Goal: Information Seeking & Learning: Find specific page/section

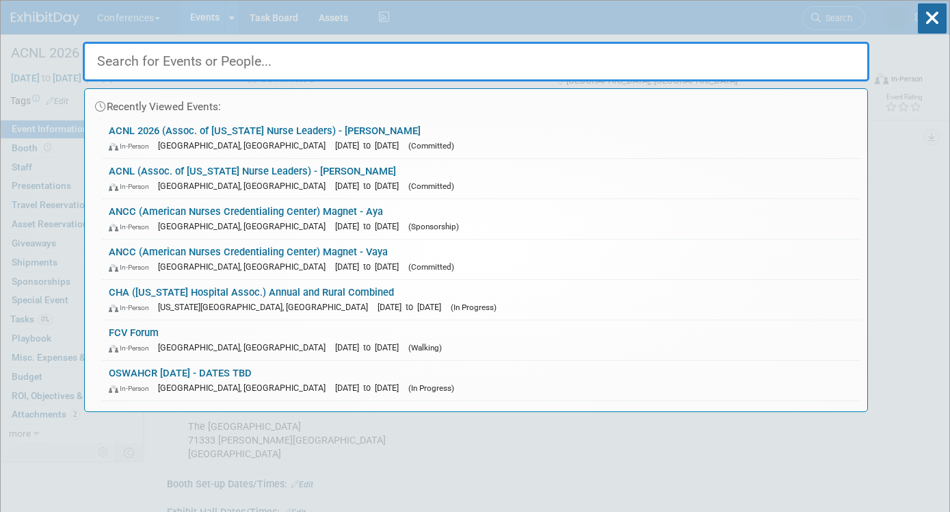
select select "[PERSON_NAME]"
select select "Client-facing"
select select "[PERSON_NAME]"
click at [236, 70] on input "text" at bounding box center [476, 62] width 787 height 40
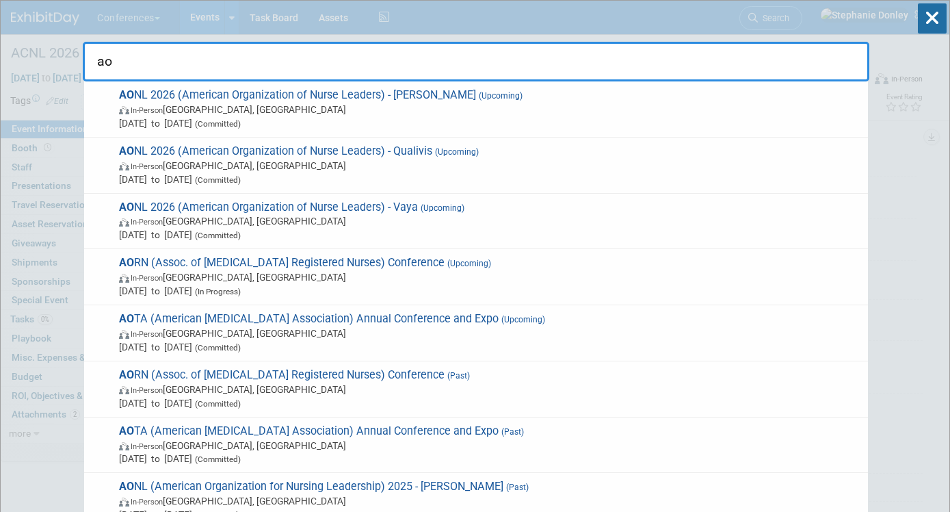
type input "a"
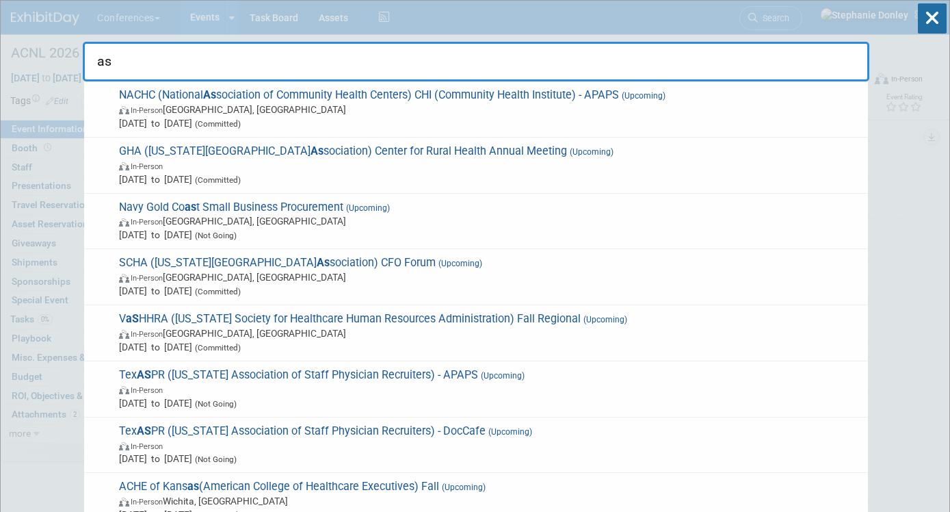
type input "a"
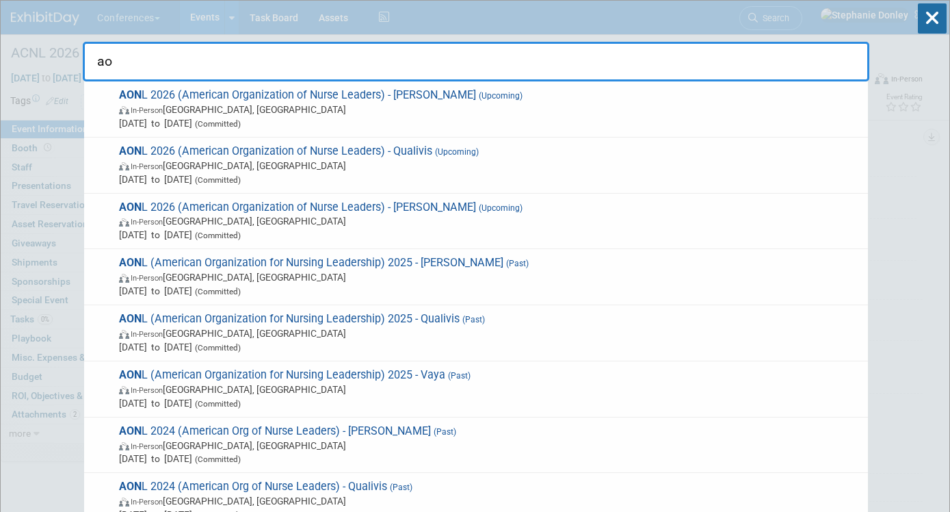
type input "a"
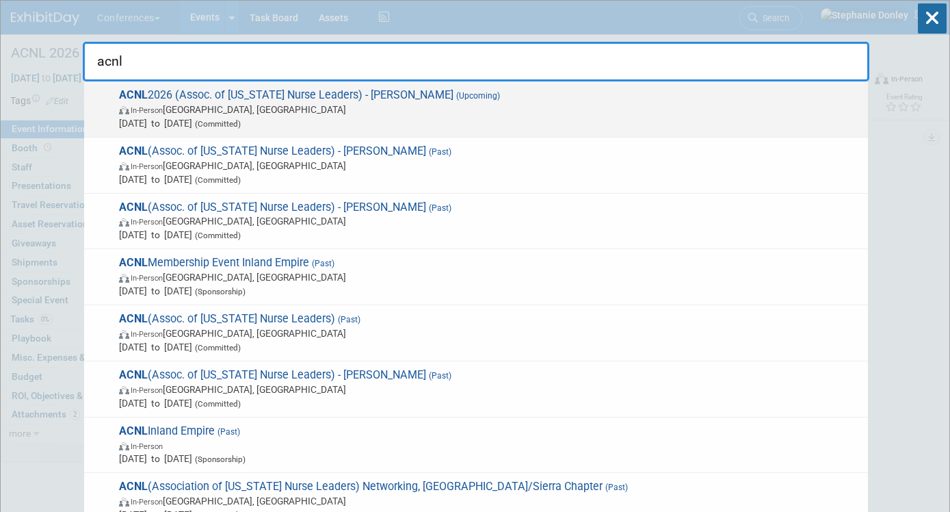
type input "acnl"
click at [216, 101] on span "ACNL 2026 (Assoc. of California Nurse Leaders) - Aya (Upcoming) In-Person Anahe…" at bounding box center [488, 109] width 746 height 42
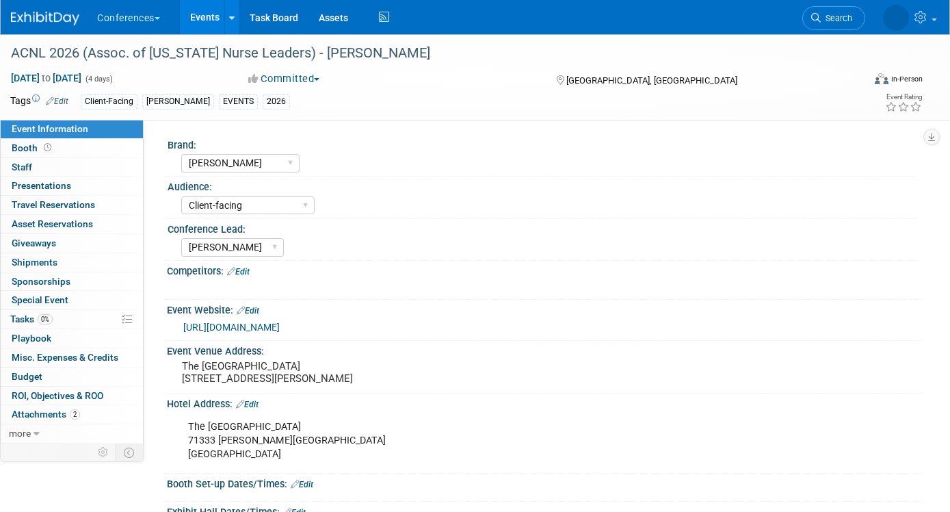
select select "[PERSON_NAME]"
select select "Client-facing"
select select "Stephanie"
click at [208, 16] on link "Events" at bounding box center [205, 17] width 50 height 34
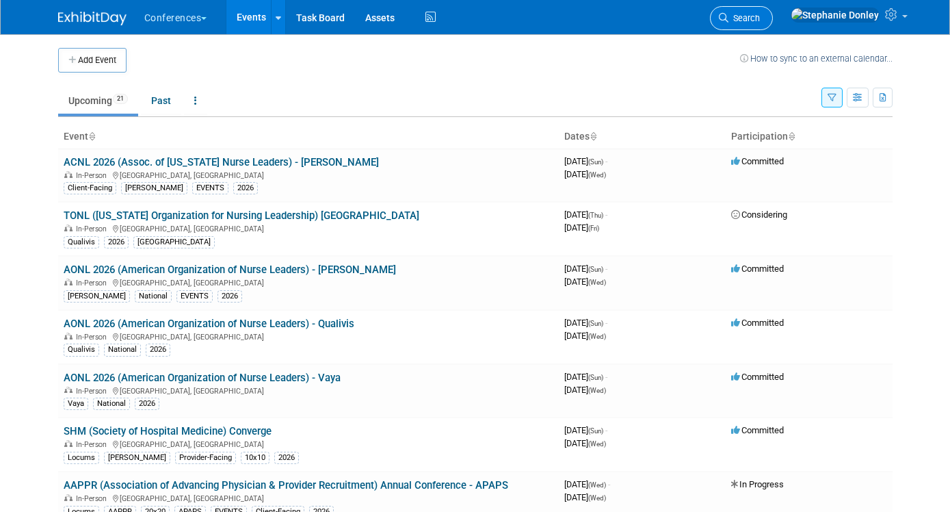
click at [760, 13] on span "Search" at bounding box center [743, 18] width 31 height 10
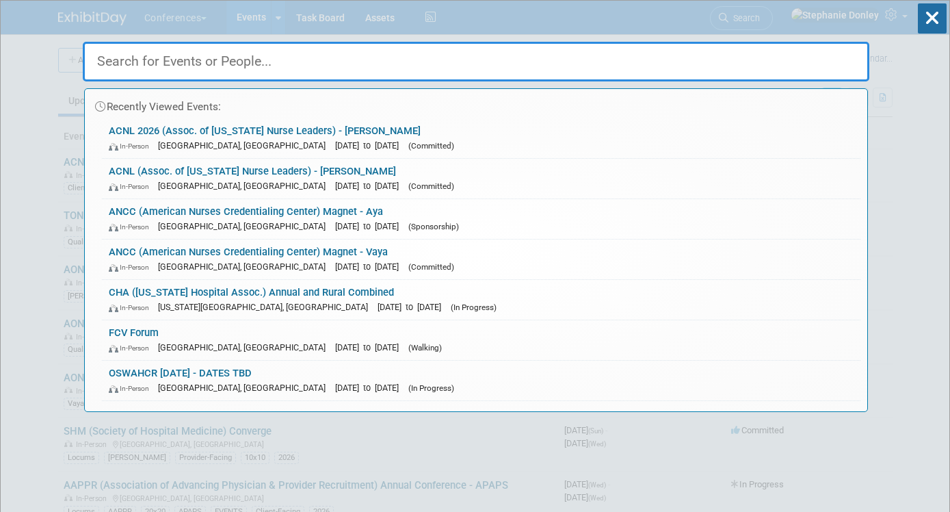
click at [205, 68] on input "text" at bounding box center [476, 62] width 787 height 40
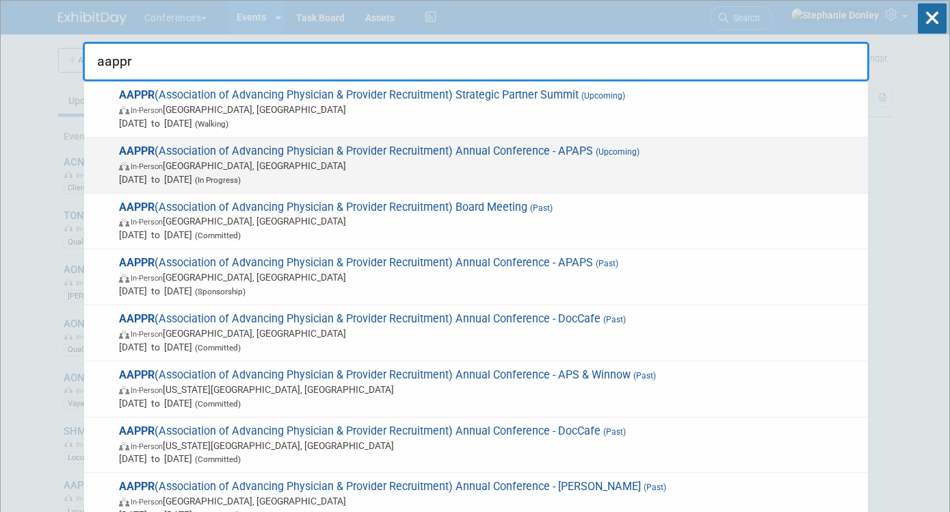
type input "aappr"
click at [202, 154] on span "AAPPR (Association of Advancing Physician & Provider Recruitment) Annual Confer…" at bounding box center [488, 165] width 746 height 42
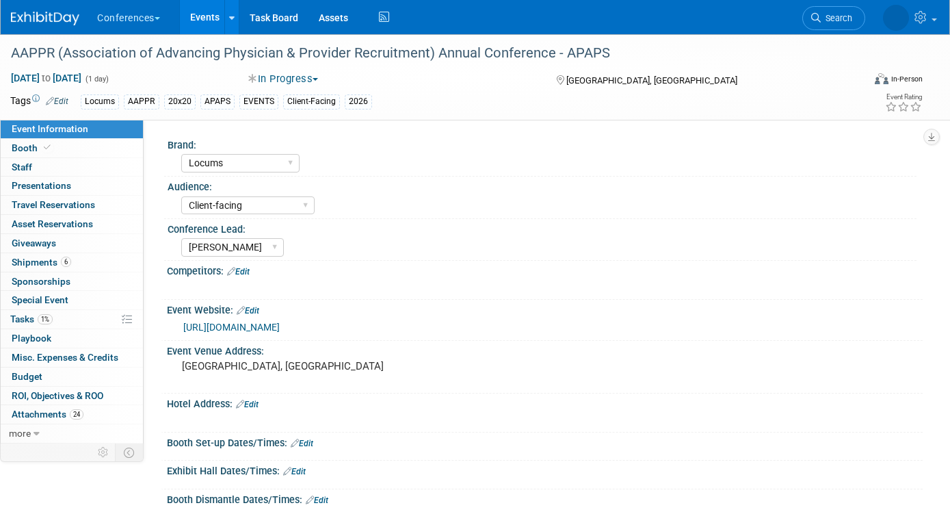
select select "Locums"
select select "Client-facing"
select select "Mel"
click at [789, 14] on span "Search" at bounding box center [773, 18] width 31 height 10
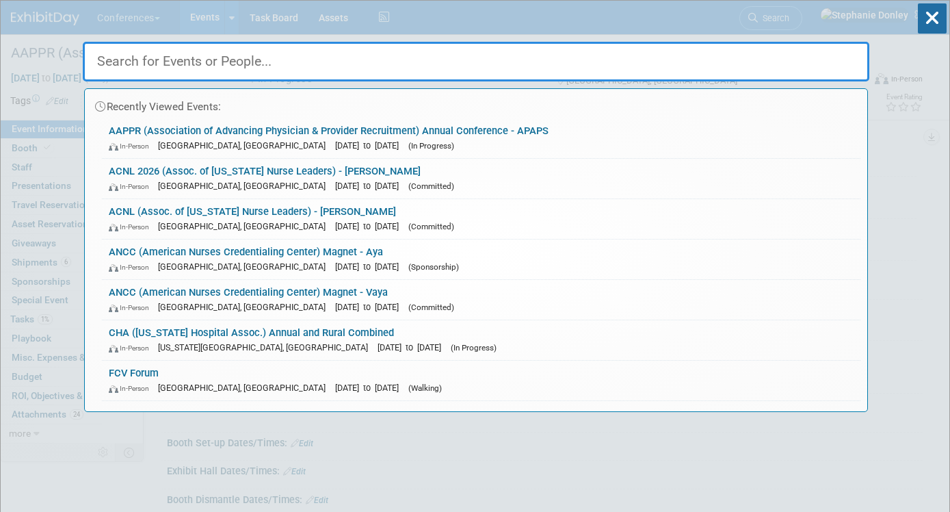
click at [131, 64] on input "text" at bounding box center [476, 62] width 787 height 40
click at [567, 14] on div "Recently Viewed Events: AAPPR (Association of Advancing Physician & Provider Re…" at bounding box center [476, 206] width 787 height 411
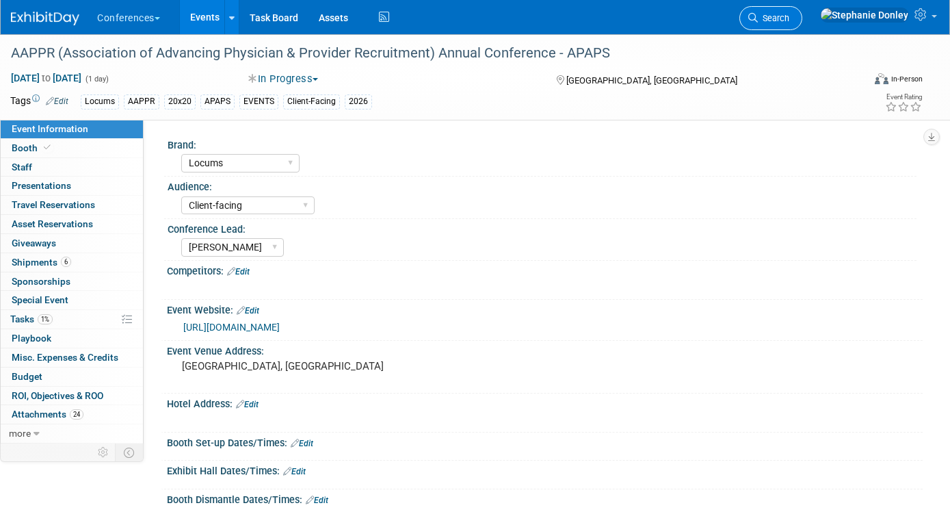
click at [789, 19] on span "Search" at bounding box center [773, 18] width 31 height 10
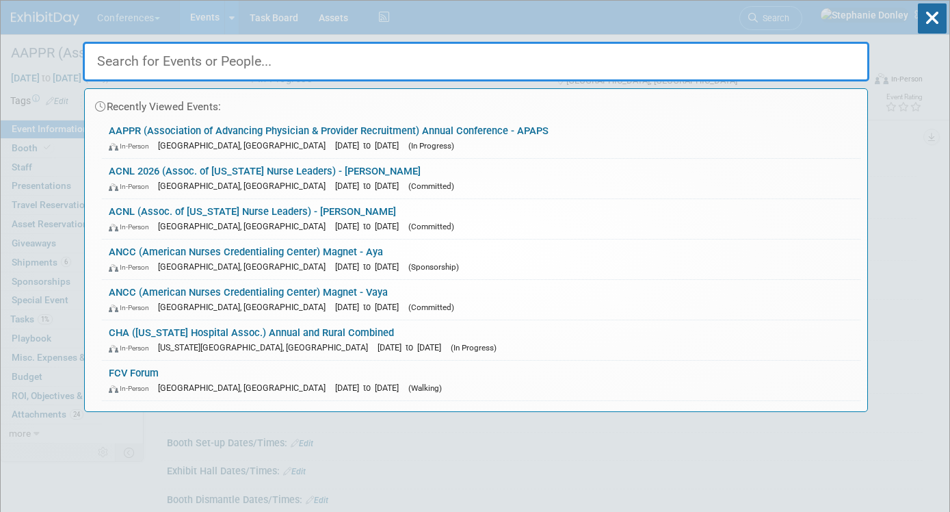
click at [516, 62] on input "text" at bounding box center [476, 62] width 787 height 40
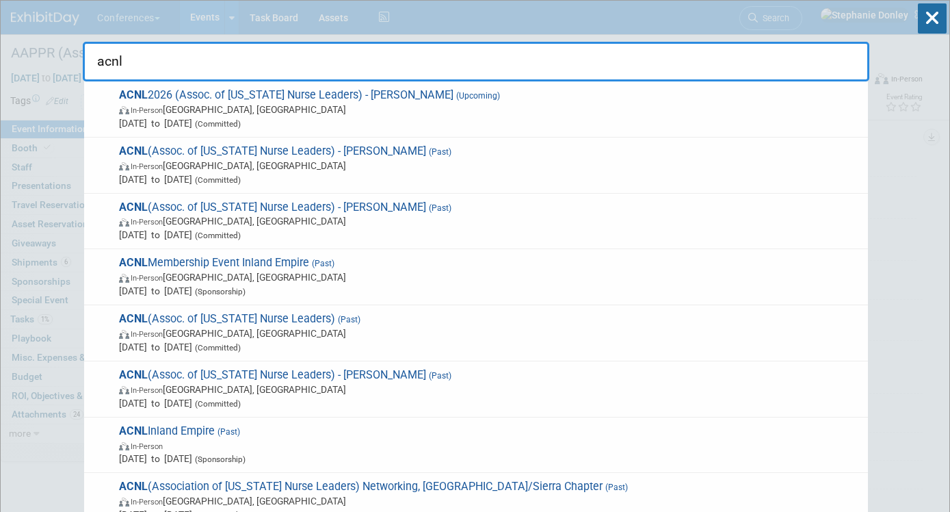
drag, startPoint x: 136, startPoint y: 62, endPoint x: 60, endPoint y: 62, distance: 76.6
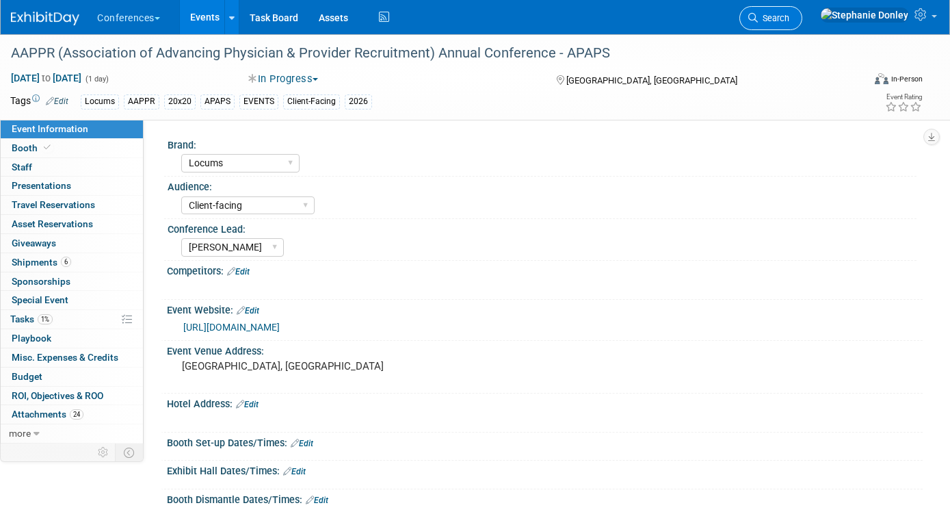
click at [789, 21] on span "Search" at bounding box center [773, 18] width 31 height 10
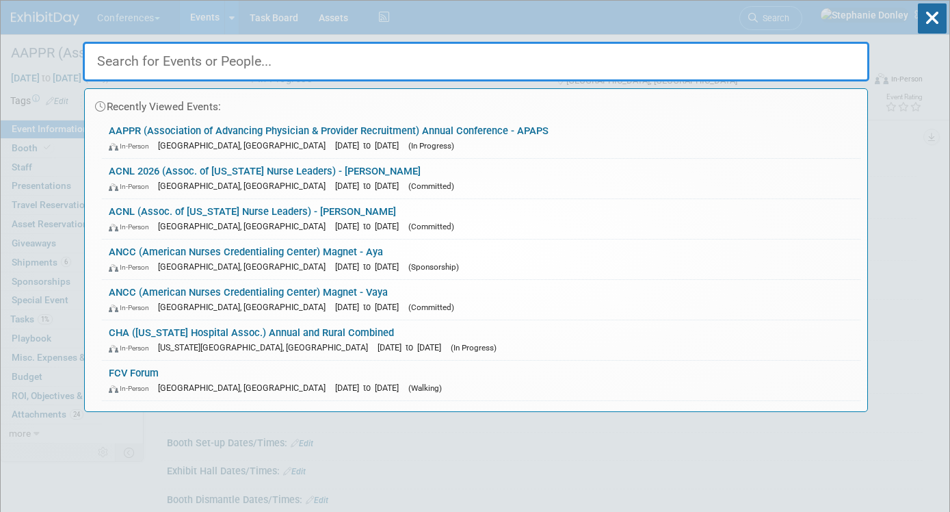
click at [648, 60] on input "text" at bounding box center [476, 62] width 787 height 40
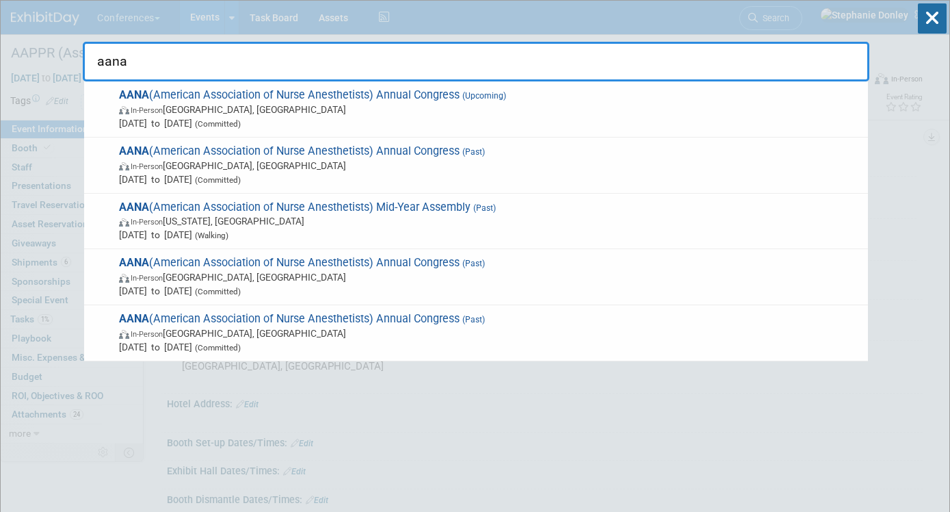
drag, startPoint x: 130, startPoint y: 60, endPoint x: 88, endPoint y: 60, distance: 42.4
click at [88, 60] on input "aana" at bounding box center [476, 62] width 787 height 40
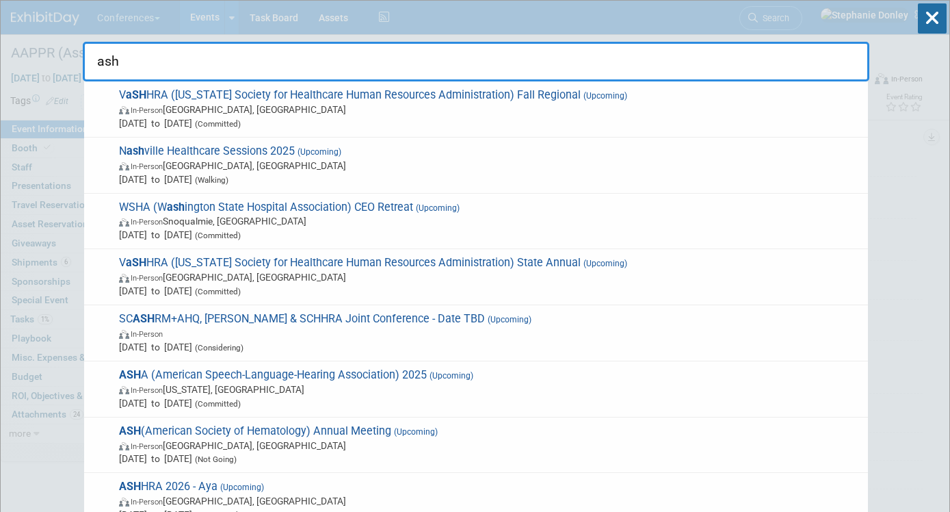
type input "asha"
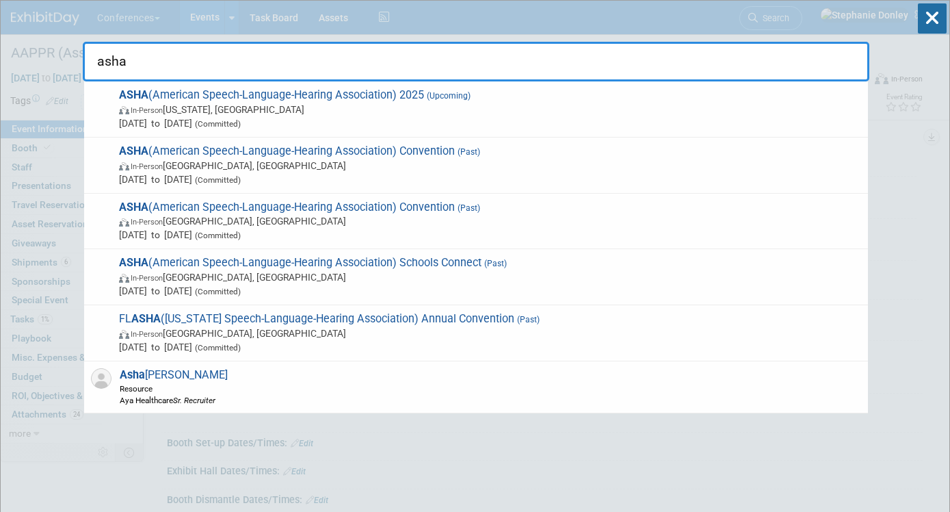
drag, startPoint x: 128, startPoint y: 65, endPoint x: 87, endPoint y: 65, distance: 41.0
click at [87, 65] on input "asha" at bounding box center [476, 62] width 787 height 40
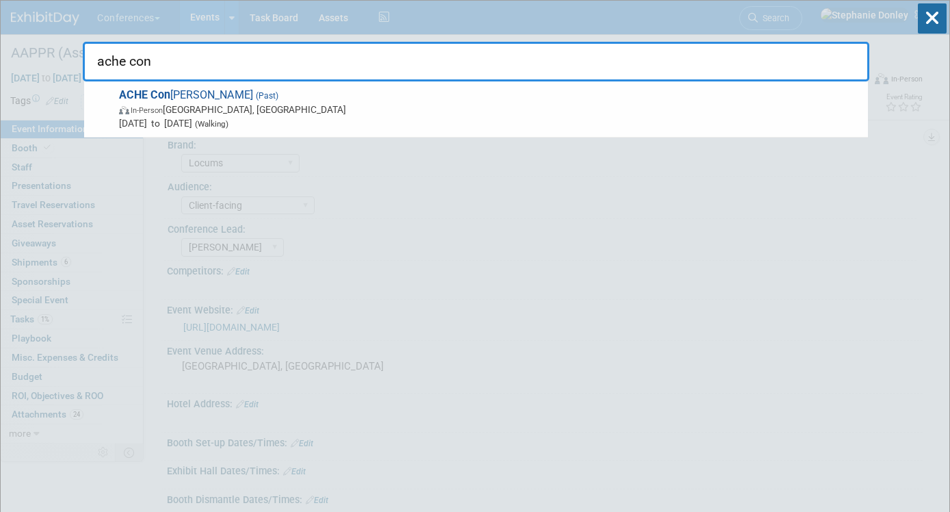
type input "ache con"
drag, startPoint x: 169, startPoint y: 70, endPoint x: 62, endPoint y: 71, distance: 106.7
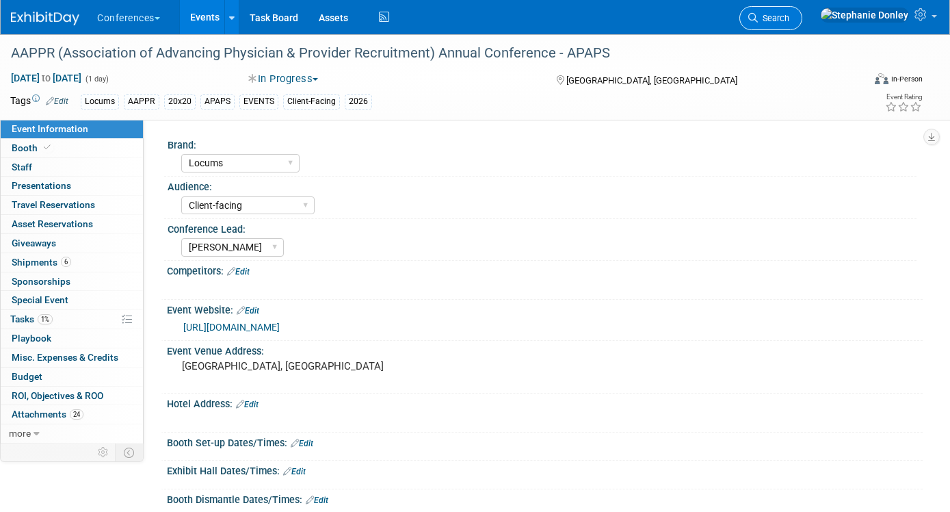
click at [789, 16] on span "Search" at bounding box center [773, 18] width 31 height 10
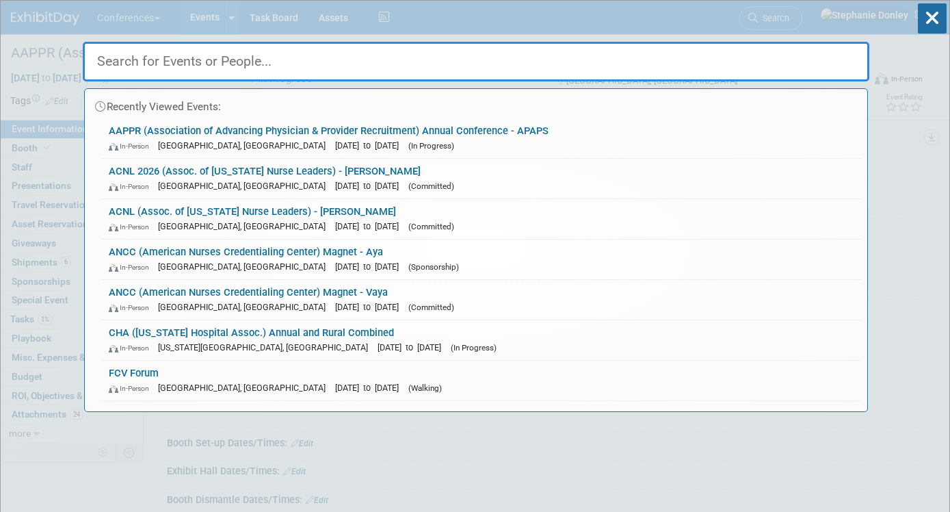
click at [702, 52] on input "text" at bounding box center [476, 62] width 787 height 40
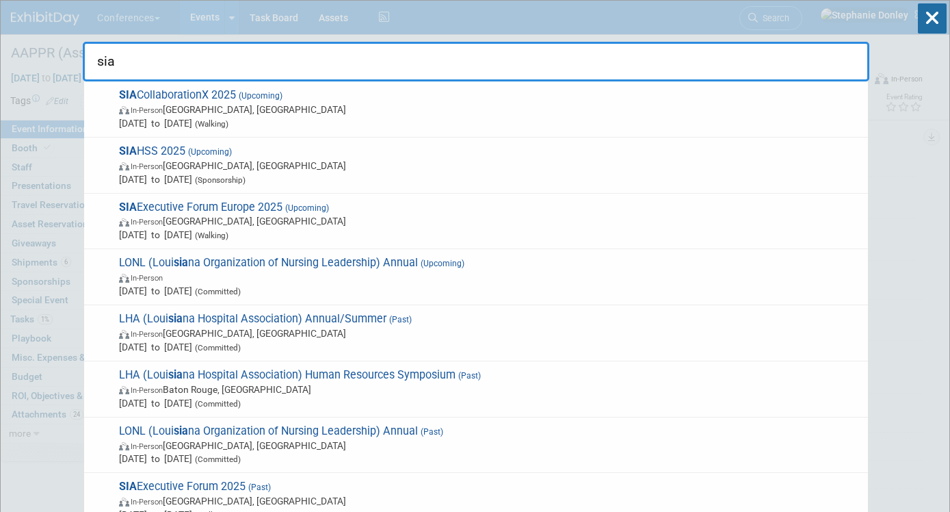
scroll to position [380, 0]
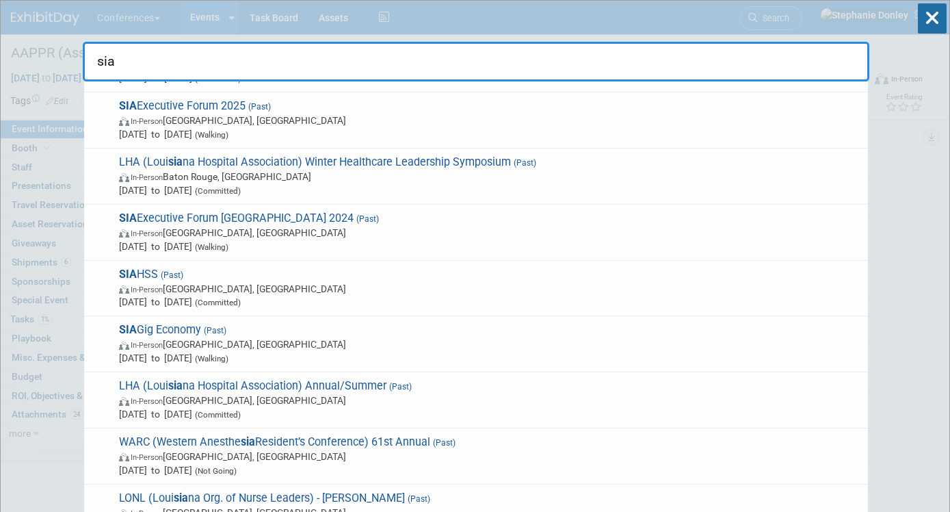
click at [213, 62] on input "sia" at bounding box center [476, 62] width 787 height 40
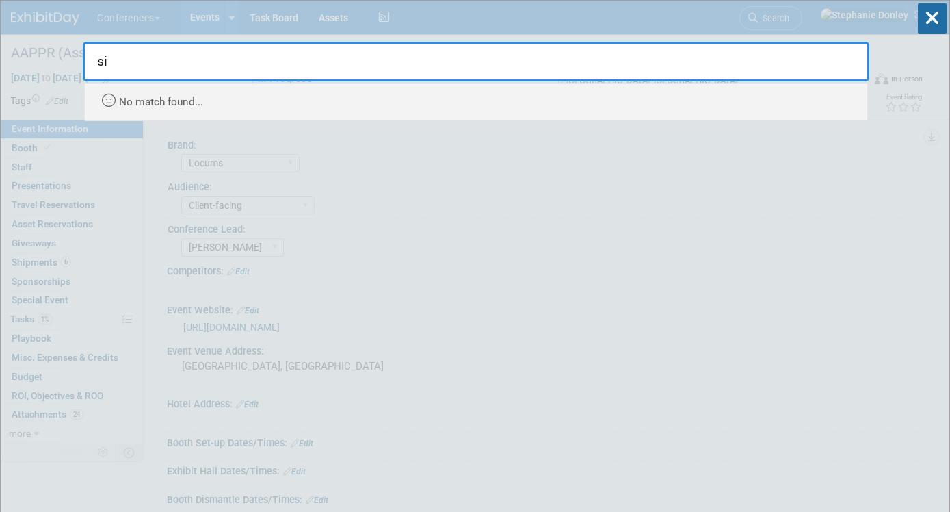
type input "s"
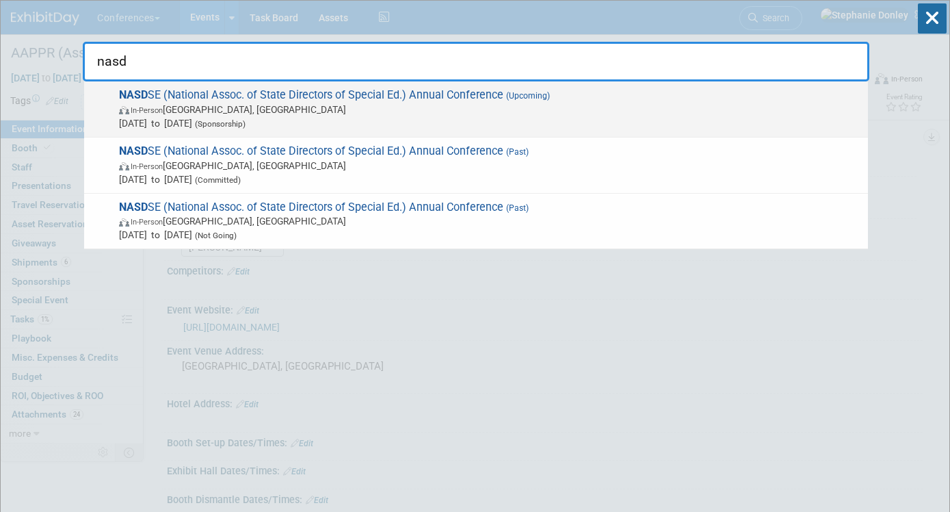
type input "nasd"
click at [200, 108] on span "In-Person San Diego, CA" at bounding box center [490, 110] width 742 height 14
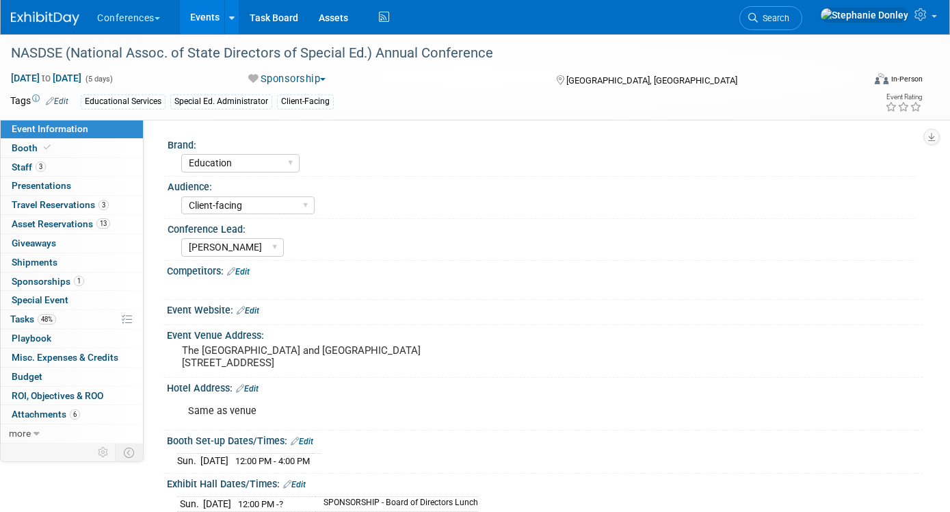
select select "Education"
select select "Client-facing"
select select "[PERSON_NAME]"
click at [42, 281] on span "Sponsorships 1" at bounding box center [48, 281] width 73 height 11
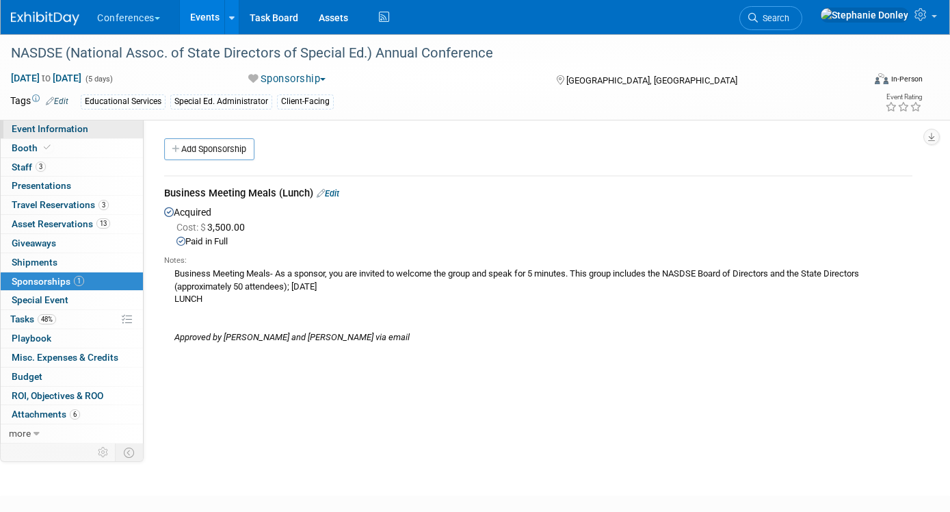
click at [27, 131] on span "Event Information" at bounding box center [50, 128] width 77 height 11
select select "Education"
select select "Client-facing"
select select "[PERSON_NAME]"
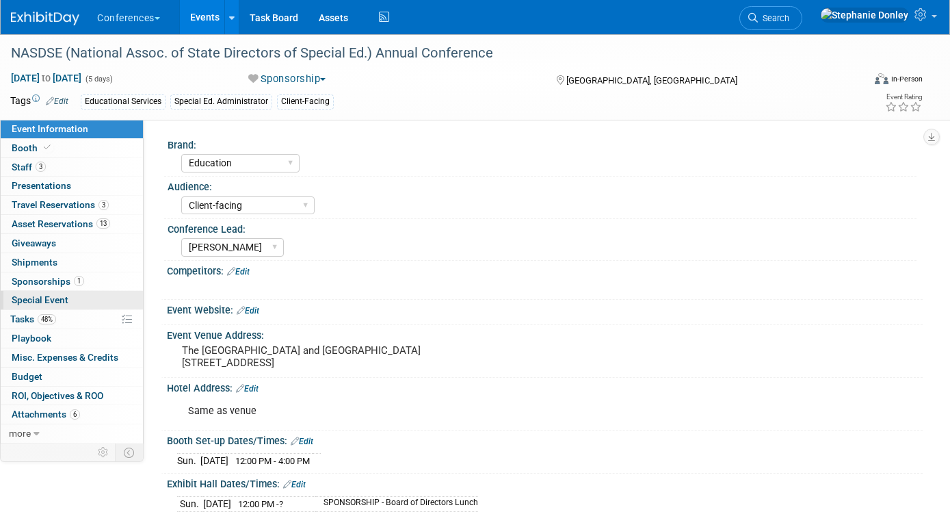
click at [55, 298] on span "Special Event" at bounding box center [40, 299] width 57 height 11
